Goal: Transaction & Acquisition: Subscribe to service/newsletter

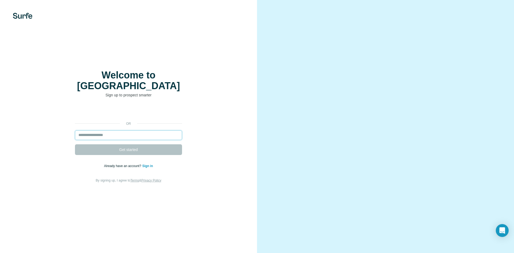
click at [139, 132] on input "email" at bounding box center [128, 135] width 107 height 10
click at [141, 131] on input "email" at bounding box center [128, 135] width 107 height 10
paste input "**********"
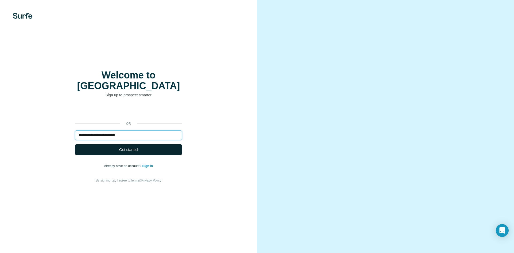
type input "**********"
click at [139, 147] on button "Get started" at bounding box center [128, 149] width 107 height 11
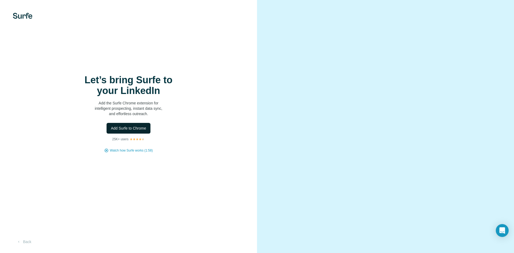
click at [138, 129] on span "Add Surfe to Chrome" at bounding box center [128, 128] width 35 height 5
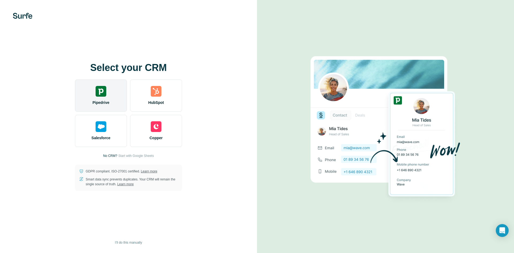
click at [109, 99] on div "Pipedrive" at bounding box center [101, 95] width 52 height 32
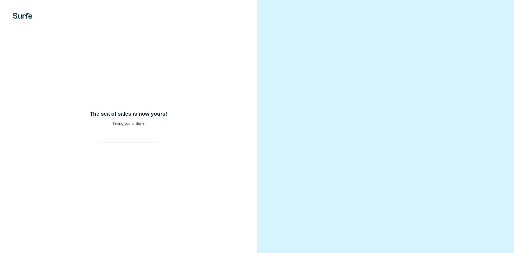
drag, startPoint x: 141, startPoint y: 153, endPoint x: 149, endPoint y: 165, distance: 14.3
click at [141, 154] on div "The sea of sales is now yours! Taking you to Surfe" at bounding box center [128, 126] width 257 height 253
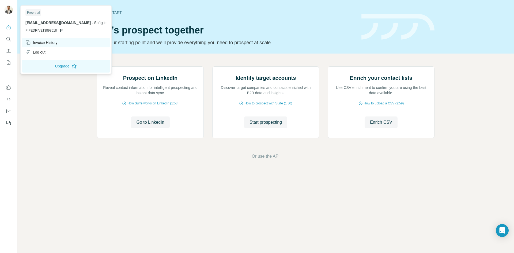
click at [51, 45] on div "Invoice History" at bounding box center [66, 43] width 88 height 10
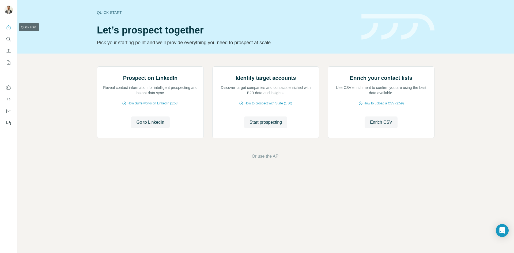
click at [9, 25] on icon "Quick start" at bounding box center [8, 27] width 5 height 5
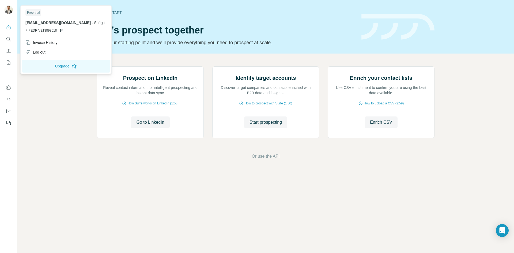
click at [6, 7] on img at bounding box center [8, 9] width 9 height 9
click at [59, 30] on icon at bounding box center [61, 30] width 4 height 4
click at [92, 23] on span "." at bounding box center [92, 23] width 1 height 4
click at [39, 14] on div "Free trial" at bounding box center [33, 12] width 16 height 6
